Goal: Task Accomplishment & Management: Use online tool/utility

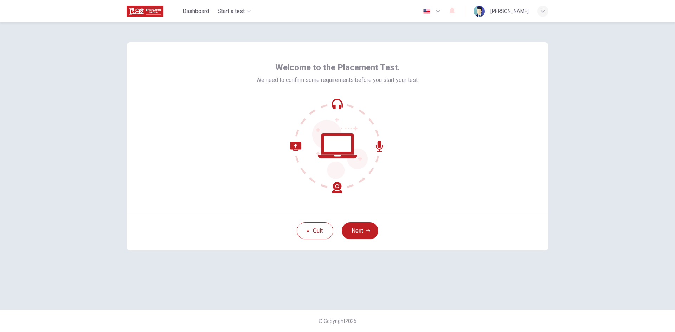
click at [334, 187] on icon at bounding box center [316, 167] width 52 height 51
click at [324, 127] on icon at bounding box center [340, 149] width 56 height 59
click at [292, 134] on icon at bounding box center [337, 145] width 95 height 95
click at [304, 149] on icon at bounding box center [337, 145] width 95 height 95
click at [352, 229] on button "Next" at bounding box center [360, 231] width 37 height 17
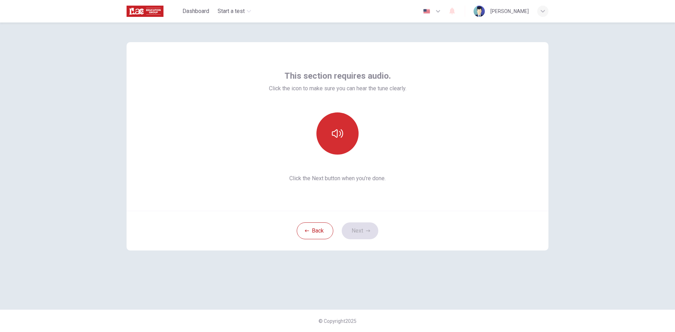
click at [342, 142] on button "button" at bounding box center [338, 134] width 42 height 42
click at [343, 141] on button "button" at bounding box center [338, 134] width 42 height 42
click at [343, 142] on button "button" at bounding box center [338, 134] width 42 height 42
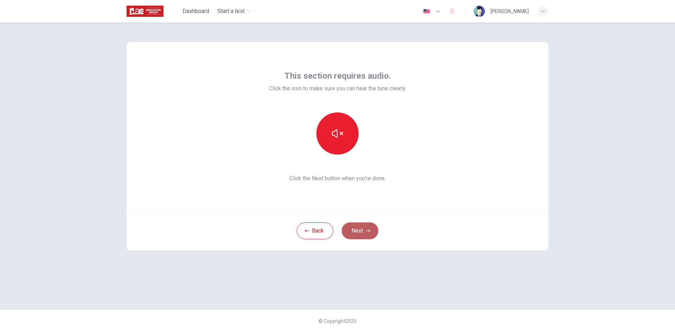
click at [359, 228] on button "Next" at bounding box center [360, 231] width 37 height 17
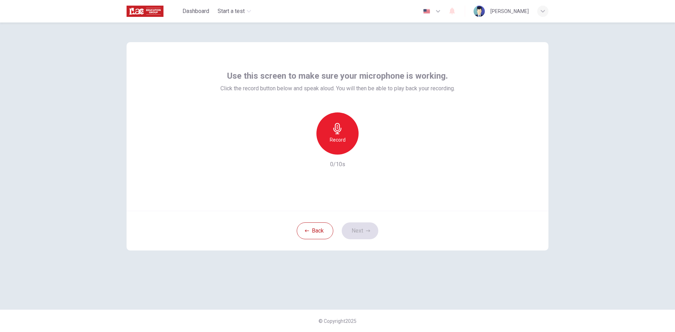
click at [341, 140] on h6 "Record" at bounding box center [338, 140] width 16 height 8
click at [340, 139] on h6 "Stop" at bounding box center [337, 140] width 11 height 8
click at [369, 149] on icon "button" at bounding box center [370, 149] width 3 height 4
click at [369, 154] on div "button" at bounding box center [369, 149] width 11 height 11
click at [369, 153] on div "button" at bounding box center [369, 149] width 11 height 11
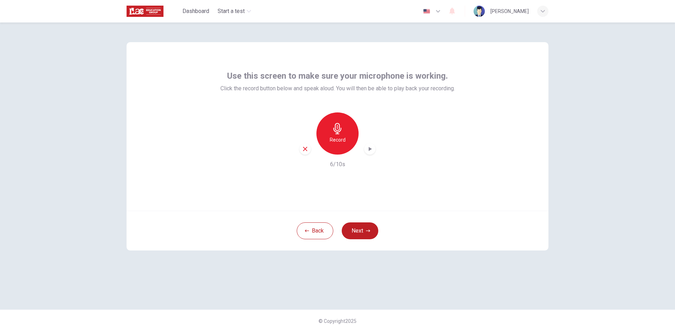
click at [369, 153] on div "button" at bounding box center [369, 149] width 11 height 11
click at [302, 148] on icon "button" at bounding box center [305, 149] width 6 height 6
drag, startPoint x: 233, startPoint y: 109, endPoint x: 210, endPoint y: 77, distance: 40.1
click at [233, 109] on div "Use this screen to make sure your microphone is working. Click the record butto…" at bounding box center [338, 119] width 235 height 98
